Goal: Information Seeking & Learning: Learn about a topic

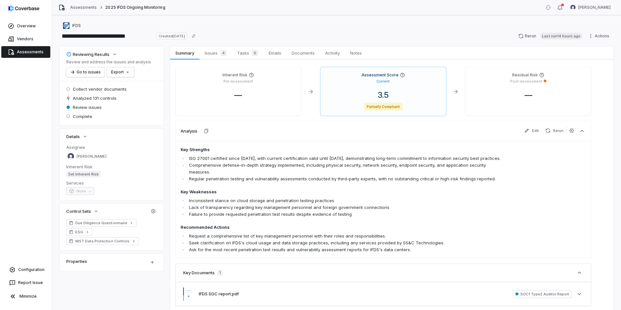
click at [22, 53] on link "Assessments" at bounding box center [25, 52] width 49 height 12
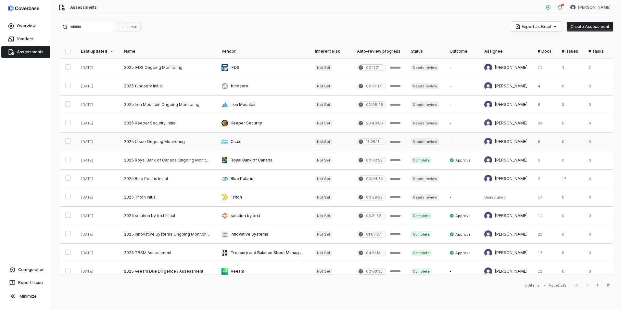
click at [237, 144] on link at bounding box center [263, 142] width 94 height 18
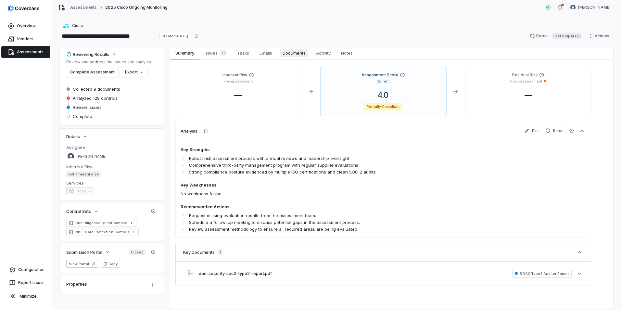
click at [292, 53] on span "Documents" at bounding box center [294, 53] width 28 height 8
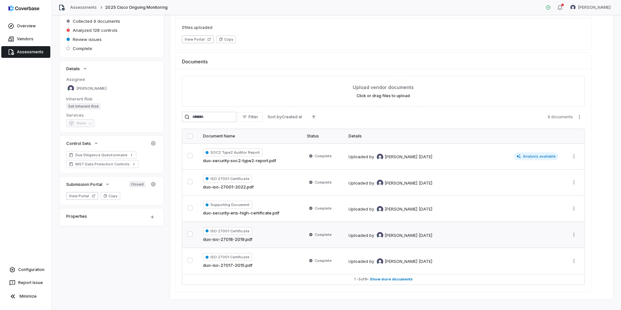
scroll to position [78, 0]
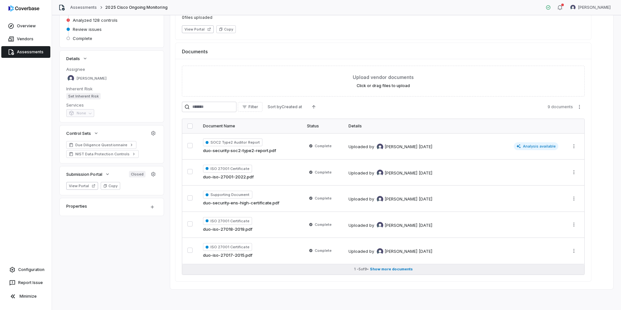
click at [392, 267] on span "Show more documents" at bounding box center [391, 269] width 43 height 5
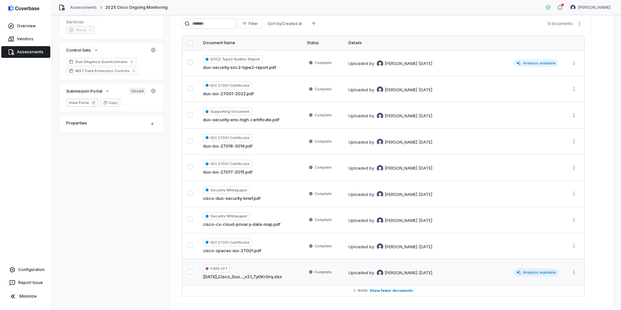
scroll to position [183, 0]
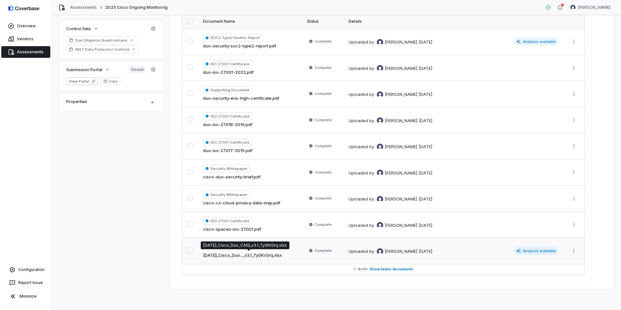
click at [268, 253] on link "[DATE]_Cisco_Duo..._v3.1_Ty0KrGrq.xlsx" at bounding box center [242, 255] width 79 height 6
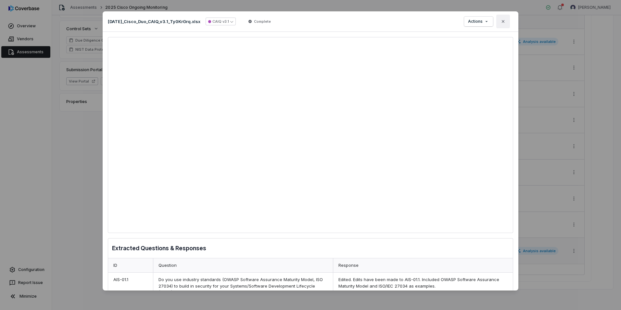
click at [505, 20] on icon "button" at bounding box center [503, 21] width 5 height 5
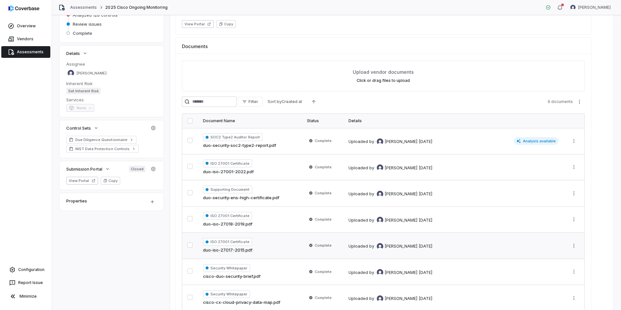
scroll to position [97, 0]
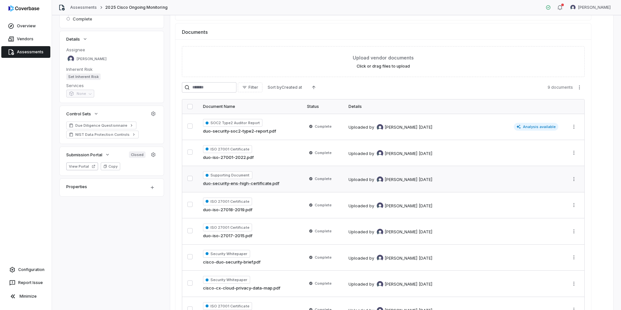
click at [256, 183] on link "duo-security-ens-high-certificate.pdf" at bounding box center [241, 183] width 76 height 6
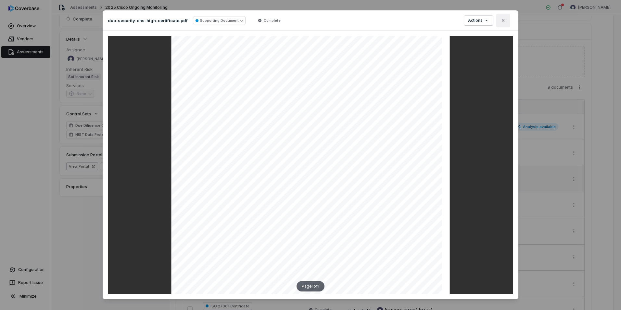
click at [508, 19] on button "Close" at bounding box center [504, 21] width 14 height 14
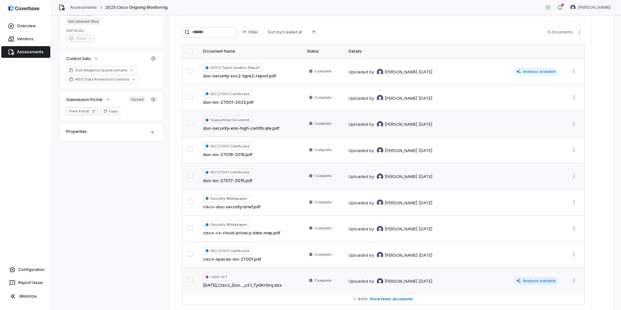
scroll to position [162, 0]
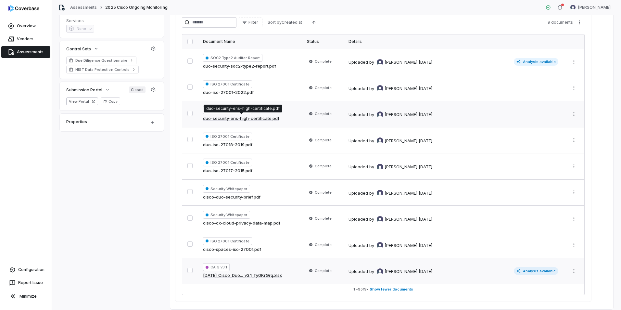
click at [249, 118] on link "duo-security-ens-high-certificate.pdf" at bounding box center [241, 118] width 76 height 6
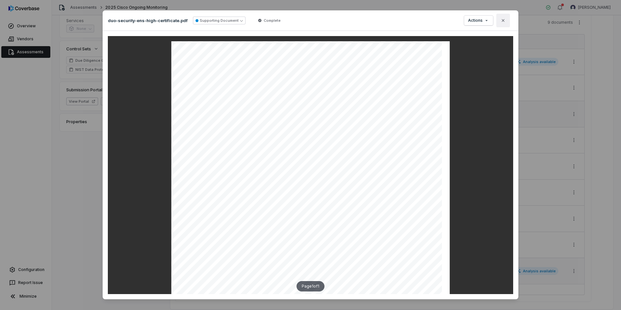
click at [501, 20] on icon "button" at bounding box center [503, 20] width 5 height 5
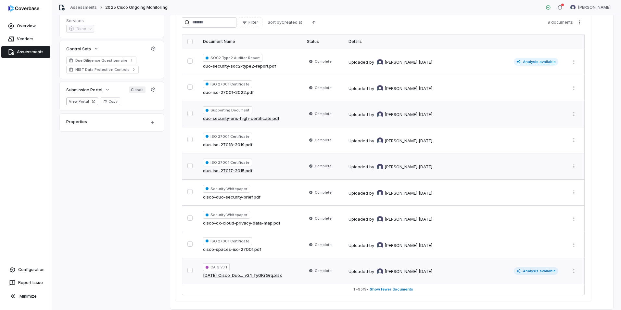
click at [232, 173] on link "duo-iso-27017-2015.pdf" at bounding box center [227, 171] width 49 height 6
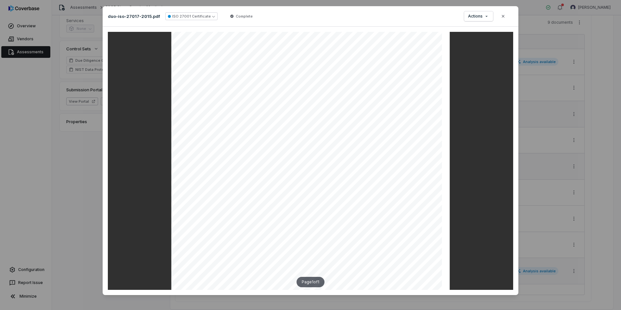
scroll to position [8, 0]
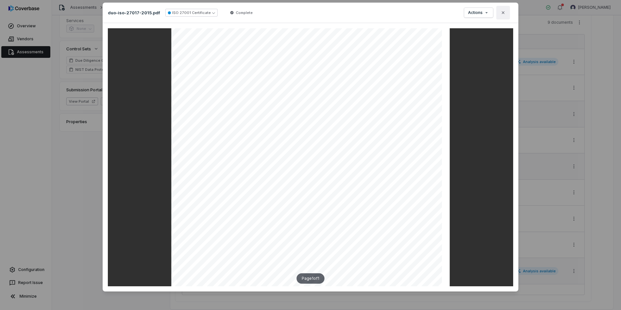
click at [499, 11] on button "Close" at bounding box center [504, 13] width 14 height 14
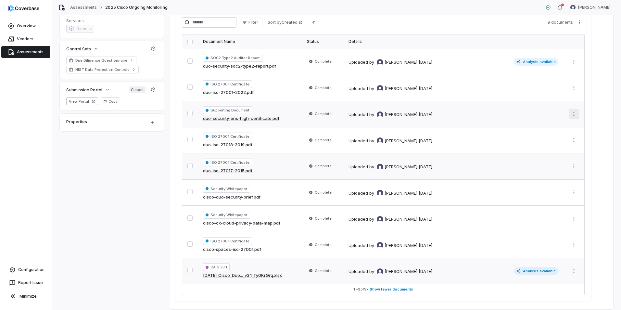
click at [572, 114] on html "**********" at bounding box center [310, 155] width 621 height 310
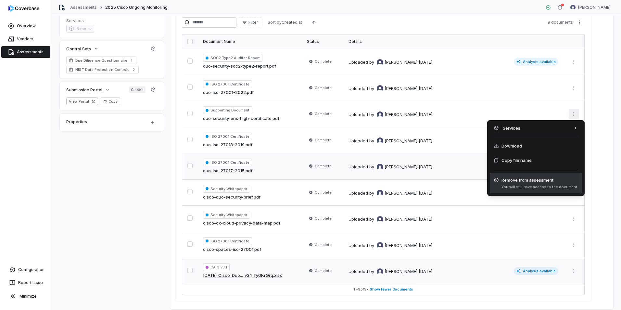
click at [522, 185] on span "You will still have access to the document." at bounding box center [540, 187] width 77 height 5
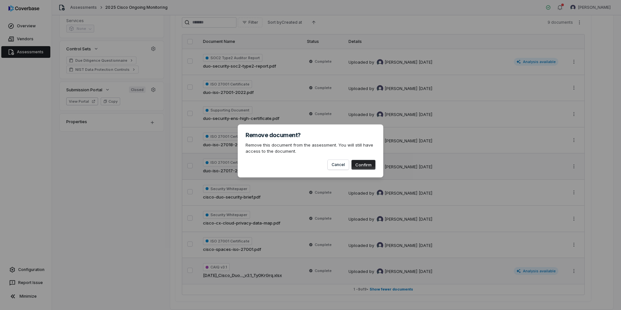
drag, startPoint x: 364, startPoint y: 166, endPoint x: 357, endPoint y: 166, distance: 7.5
click at [364, 166] on button "Confirm" at bounding box center [364, 165] width 24 height 10
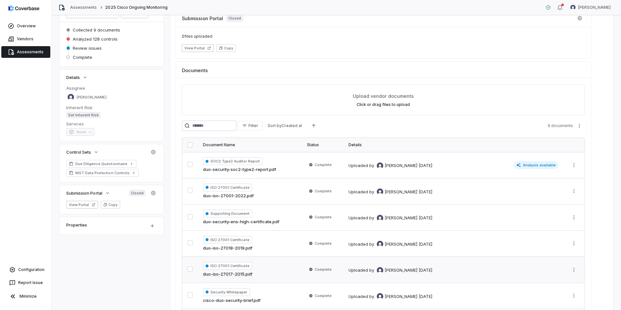
scroll to position [32, 0]
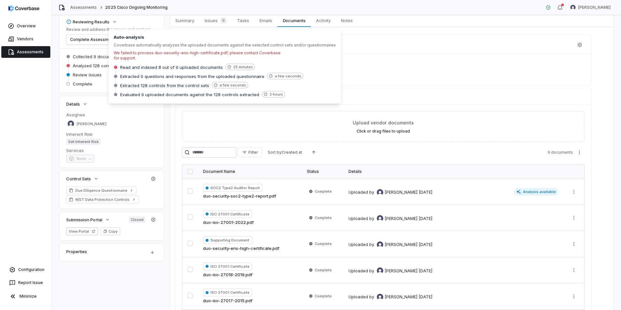
click at [408, 79] on div "0 files uploaded View Portal Copy" at bounding box center [383, 70] width 416 height 32
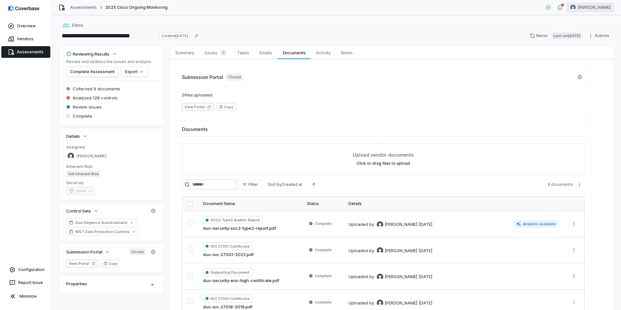
scroll to position [0, 0]
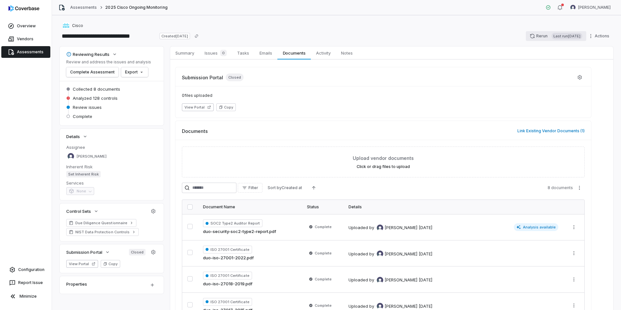
click at [533, 36] on button "Rerun Last run 15 days ago" at bounding box center [556, 36] width 60 height 10
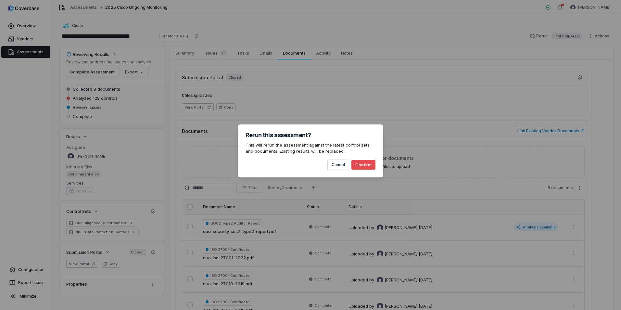
click at [367, 165] on button "Confirm" at bounding box center [364, 165] width 24 height 10
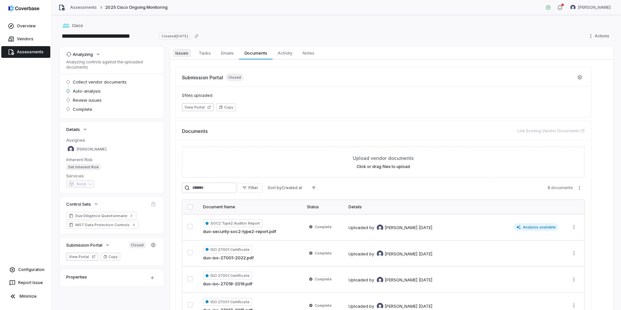
drag, startPoint x: 181, startPoint y: 53, endPoint x: 181, endPoint y: 56, distance: 3.6
click at [181, 53] on span "Issues" at bounding box center [182, 53] width 18 height 8
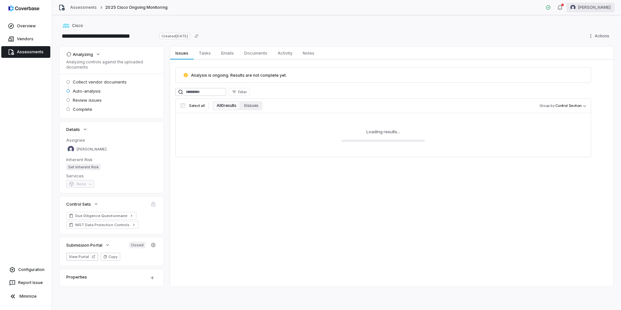
click at [596, 8] on html "**********" at bounding box center [310, 155] width 621 height 310
click at [588, 61] on div "Log out" at bounding box center [588, 60] width 50 height 10
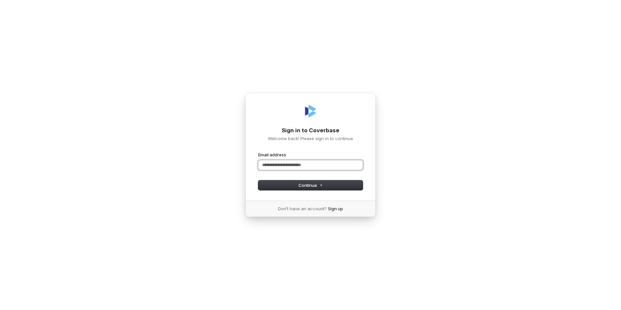
click at [268, 163] on input "Email address" at bounding box center [310, 165] width 105 height 10
click at [282, 185] on button "Continue" at bounding box center [310, 185] width 105 height 10
type input "**********"
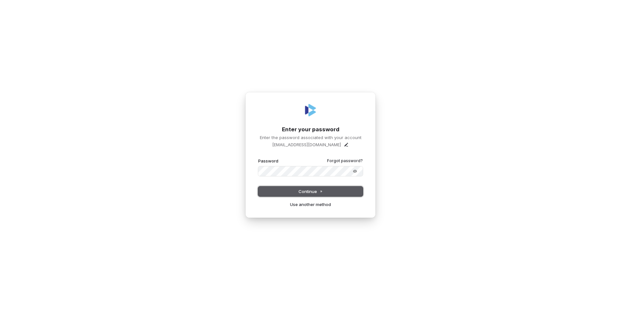
click at [317, 193] on span "Continue" at bounding box center [311, 191] width 24 height 6
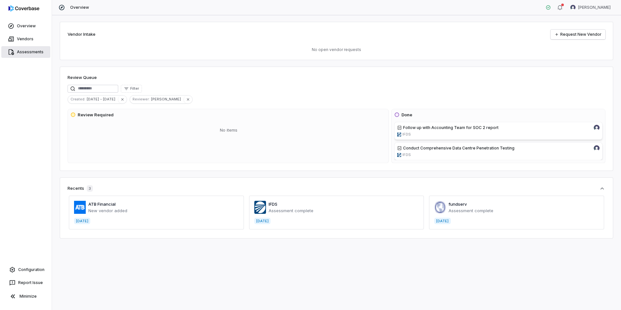
click at [24, 53] on link "Assessments" at bounding box center [25, 52] width 49 height 12
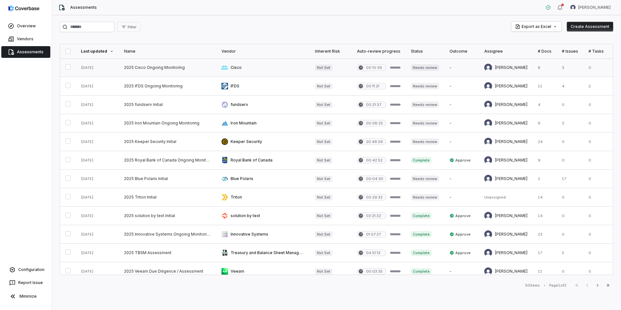
click at [158, 69] on link at bounding box center [167, 67] width 97 height 18
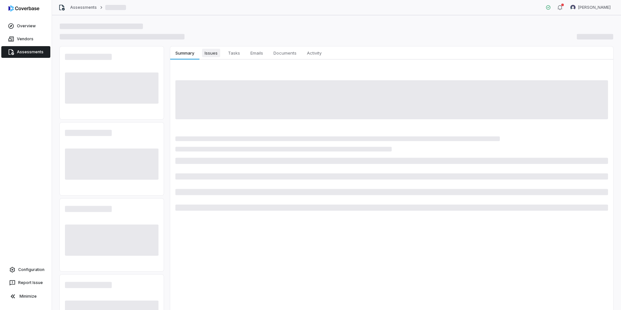
click at [209, 55] on span "Issues" at bounding box center [211, 53] width 18 height 8
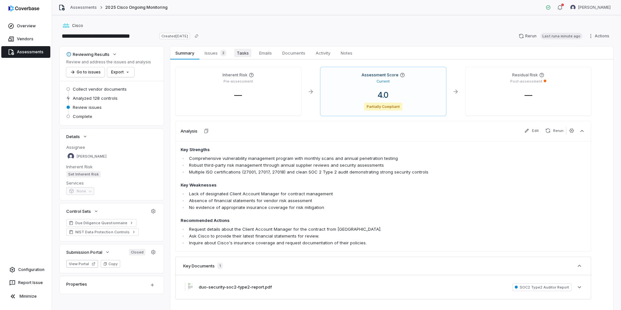
click at [250, 51] on span "Tasks" at bounding box center [242, 53] width 17 height 8
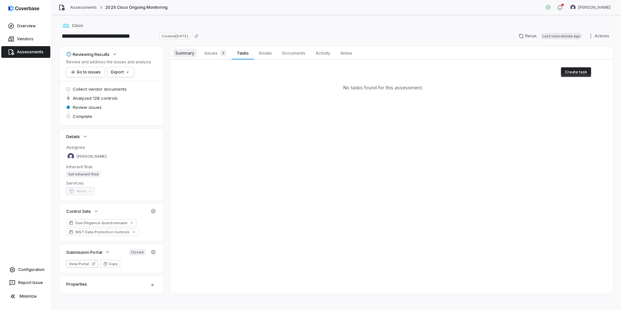
click at [188, 55] on span "Summary" at bounding box center [185, 53] width 24 height 8
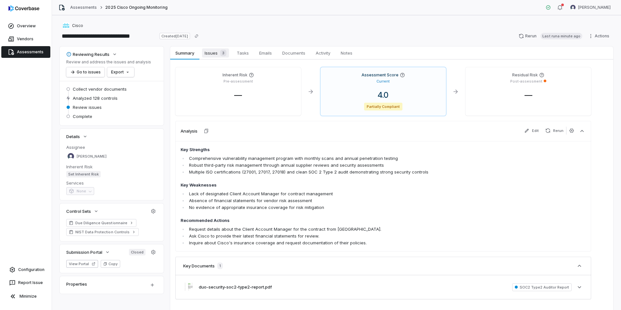
click at [225, 53] on span "3" at bounding box center [223, 53] width 6 height 6
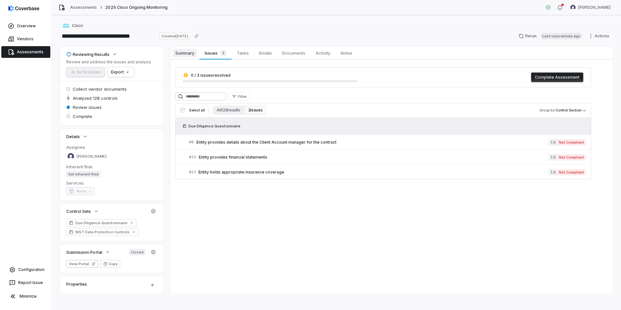
click at [188, 52] on span "Summary" at bounding box center [185, 53] width 24 height 8
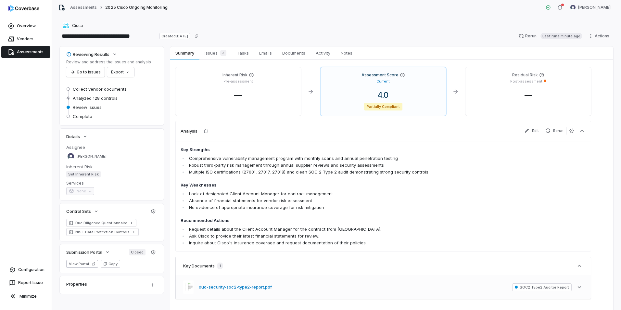
click at [243, 290] on button "duo-security-soc2-type2-report.pdf" at bounding box center [235, 287] width 73 height 6
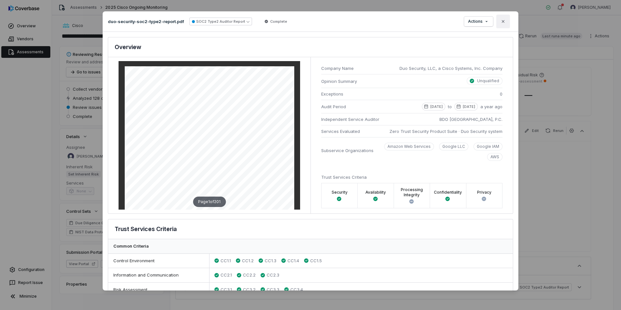
click at [504, 19] on icon "button" at bounding box center [503, 21] width 5 height 5
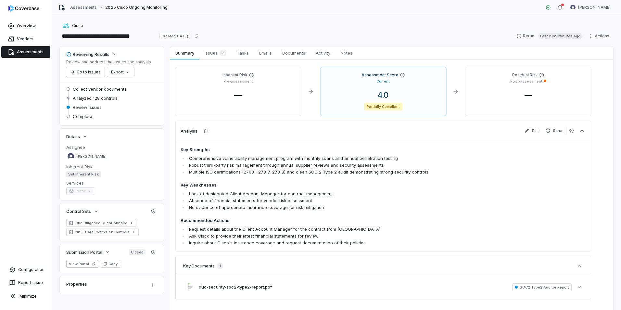
click at [29, 50] on link "Assessments" at bounding box center [25, 52] width 49 height 12
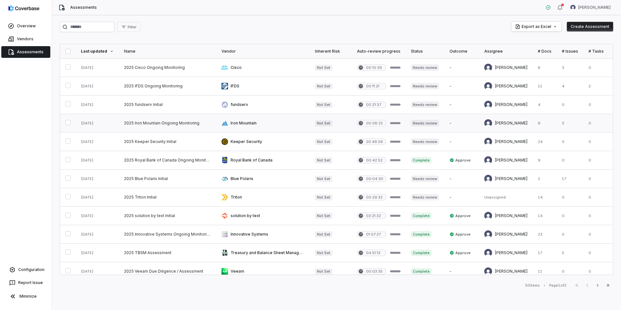
click at [162, 122] on link at bounding box center [167, 123] width 97 height 18
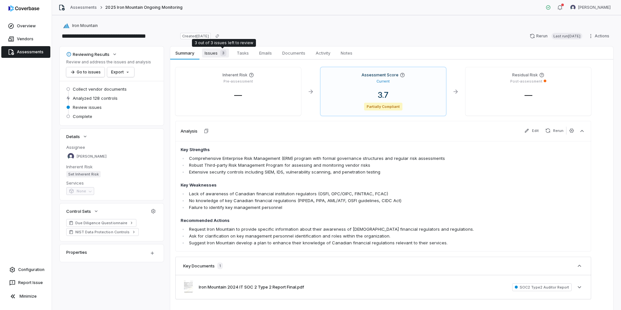
click at [216, 52] on span "Issues 3" at bounding box center [215, 52] width 27 height 9
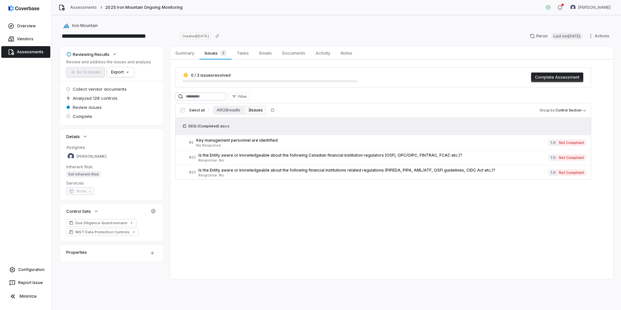
click at [18, 48] on link "Assessments" at bounding box center [25, 52] width 49 height 12
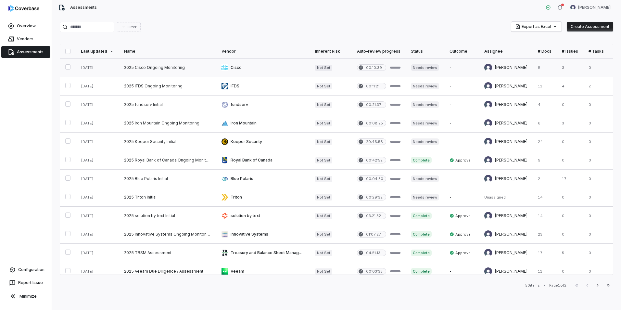
click at [168, 64] on link at bounding box center [167, 67] width 97 height 18
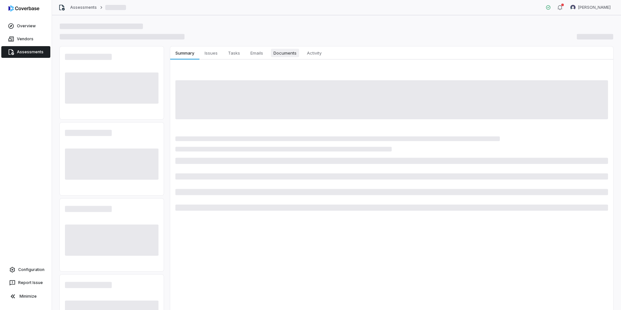
click at [279, 53] on span "Documents" at bounding box center [285, 53] width 28 height 8
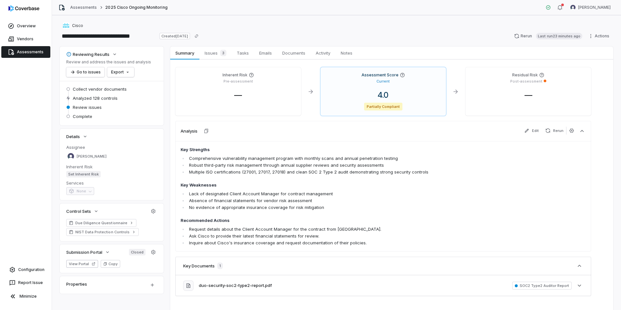
click at [293, 51] on span "Documents" at bounding box center [294, 53] width 28 height 8
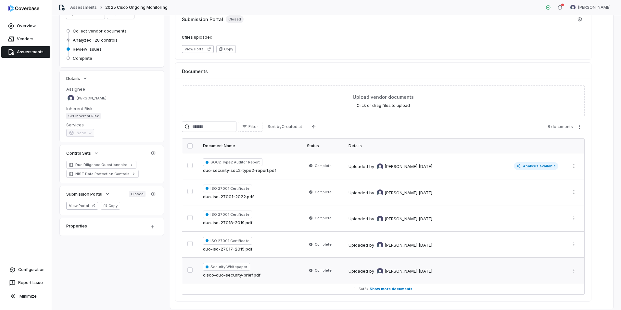
scroll to position [65, 0]
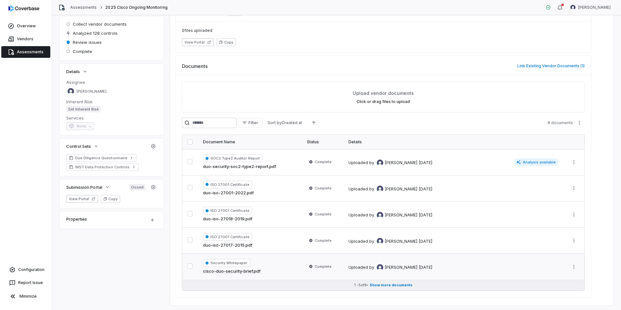
click at [402, 285] on span "Show more documents" at bounding box center [391, 285] width 43 height 5
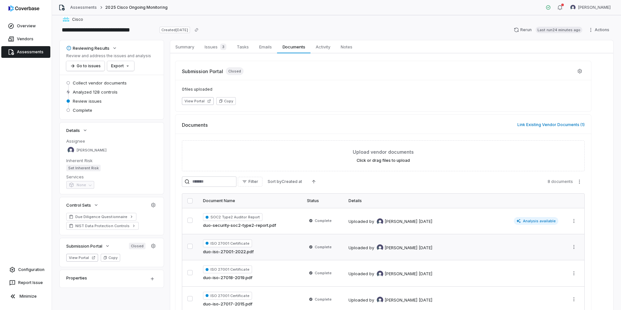
scroll to position [0, 0]
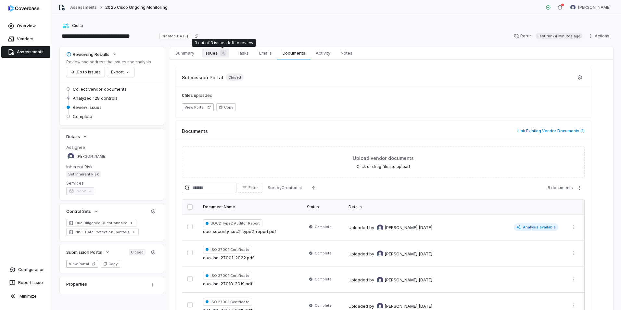
click at [224, 53] on span "3" at bounding box center [223, 53] width 6 height 6
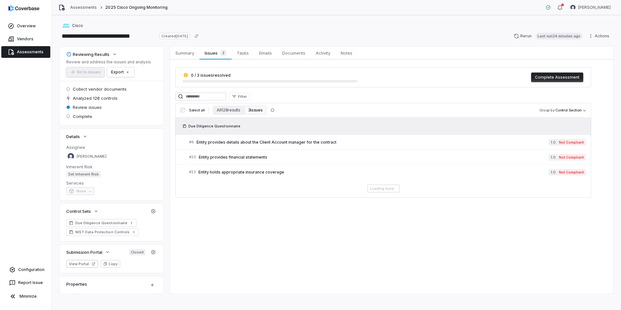
click at [82, 97] on span "Analyzed 128 controls" at bounding box center [95, 98] width 45 height 6
click at [268, 145] on span "Entity provides details about the Client Account manager for the contract" at bounding box center [373, 142] width 352 height 5
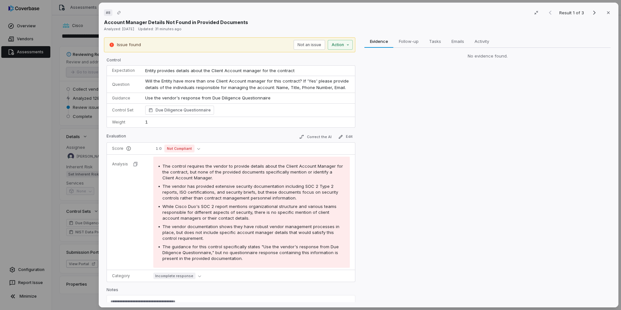
drag, startPoint x: 268, startPoint y: 145, endPoint x: 509, endPoint y: 71, distance: 251.3
click at [509, 71] on div "Evidence Evidence Follow-up Follow-up Tasks Tasks Emails Emails Activity Activi…" at bounding box center [488, 169] width 252 height 265
click at [606, 14] on icon "button" at bounding box center [608, 12] width 5 height 5
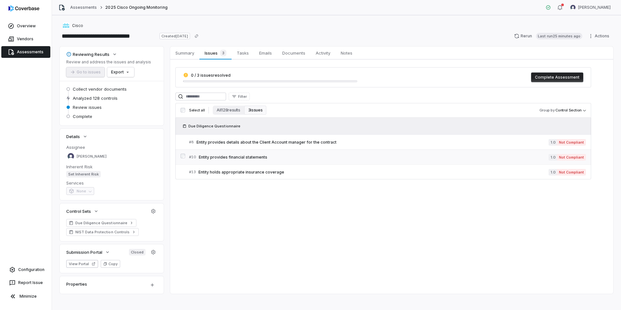
click at [214, 158] on span "Entity provides financial statements" at bounding box center [374, 157] width 350 height 5
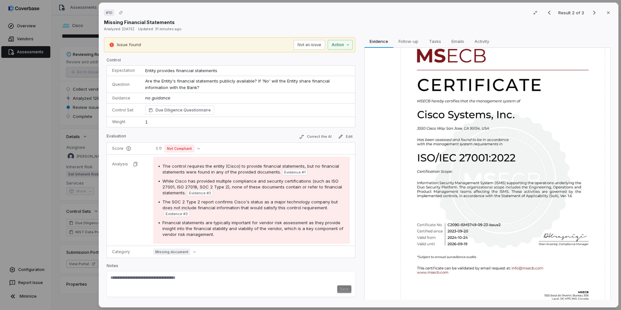
scroll to position [32, 0]
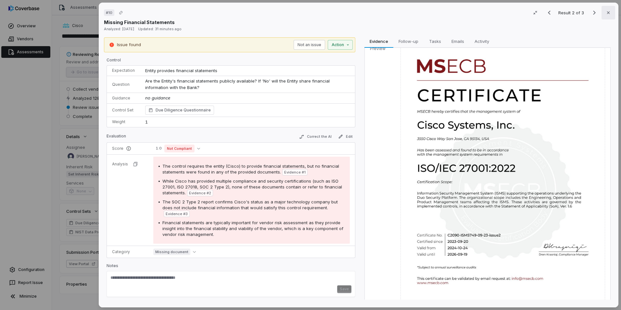
click at [602, 15] on button "Close" at bounding box center [609, 13] width 14 height 14
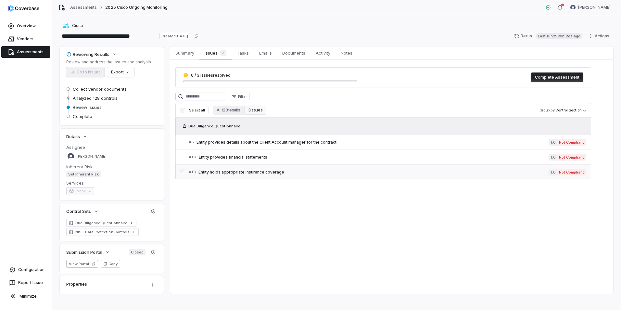
click at [256, 173] on span "Entity holds appropriate insurance coverage" at bounding box center [374, 172] width 350 height 5
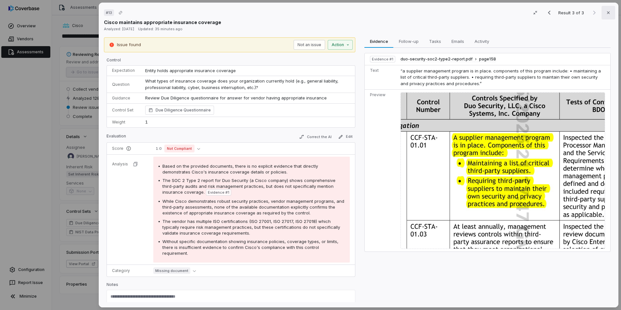
click at [606, 11] on icon "button" at bounding box center [608, 12] width 5 height 5
